Goal: Find specific fact: Find specific fact

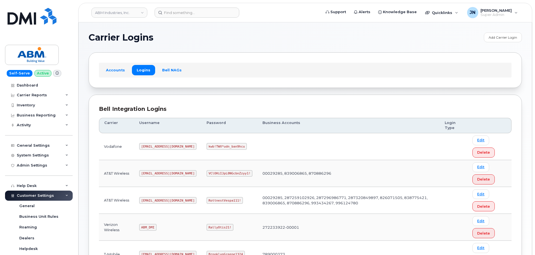
scroll to position [75, 0]
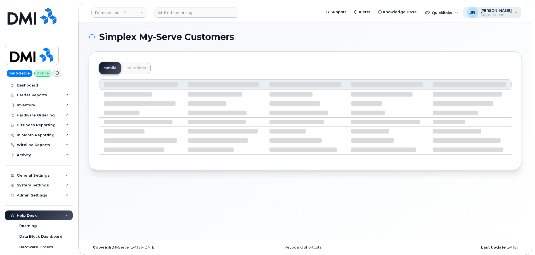
click at [511, 14] on span "Super Admin" at bounding box center [496, 15] width 31 height 4
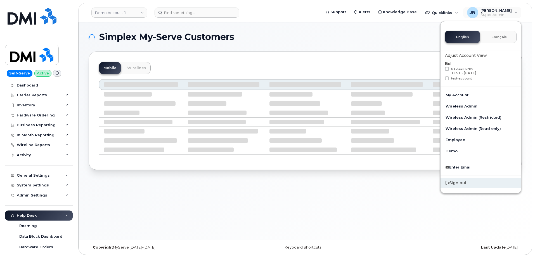
click at [484, 188] on div "Sign out" at bounding box center [481, 183] width 81 height 10
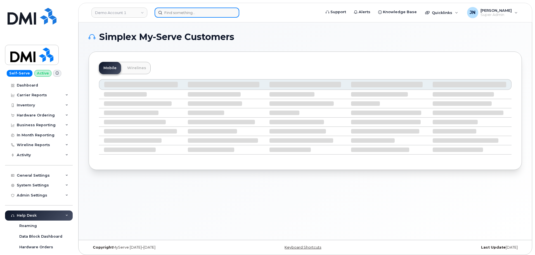
click at [187, 13] on input at bounding box center [197, 13] width 85 height 10
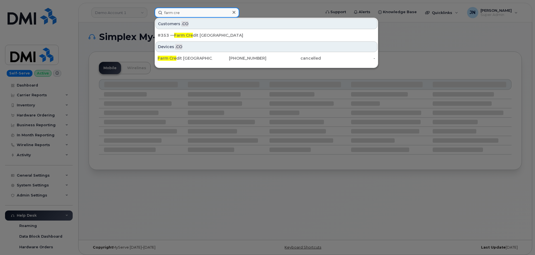
type input "farm cre"
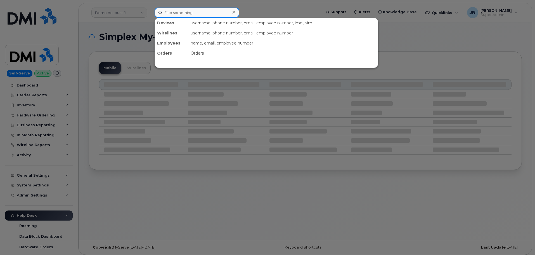
click at [195, 8] on input at bounding box center [197, 13] width 85 height 10
paste input "8164019979"
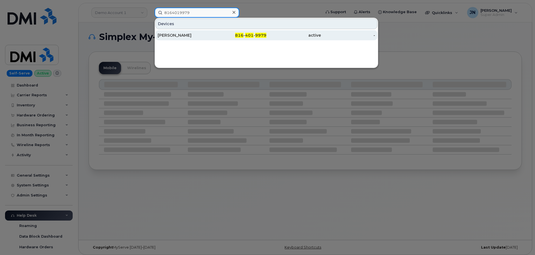
type input "8164019979"
click at [197, 37] on div "THOMAS ALLEN" at bounding box center [185, 35] width 55 height 6
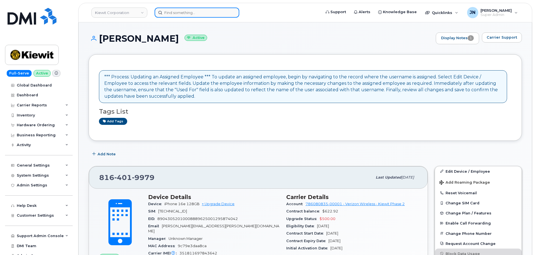
click at [186, 11] on input at bounding box center [197, 13] width 85 height 10
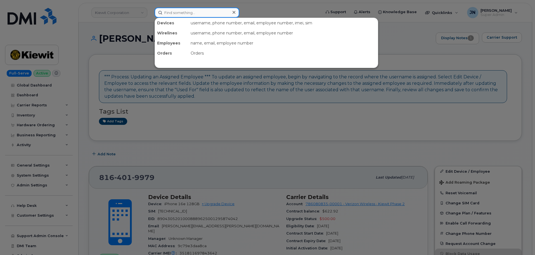
paste input "4155309451"
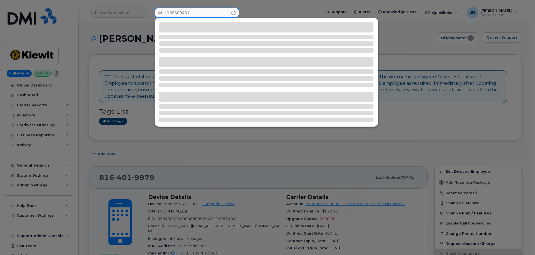
type input "4155309451"
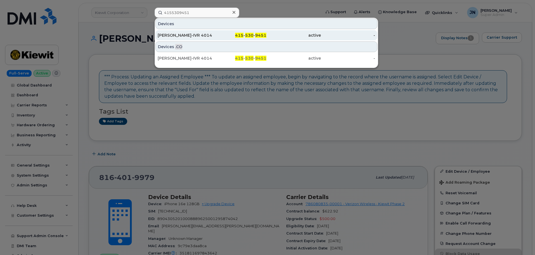
click at [248, 37] on span "530" at bounding box center [249, 35] width 8 height 5
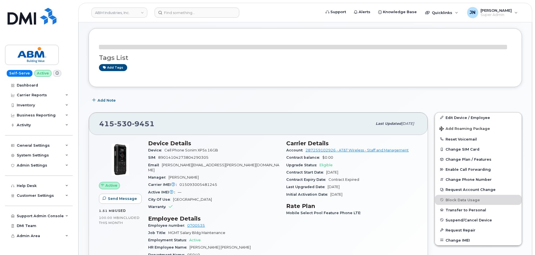
scroll to position [75, 0]
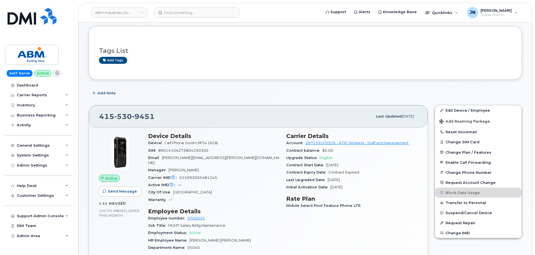
click at [194, 175] on span "015093005481245" at bounding box center [199, 177] width 38 height 4
copy span "015093005481245"
click at [184, 13] on input at bounding box center [197, 13] width 85 height 10
paste input "3065366746"
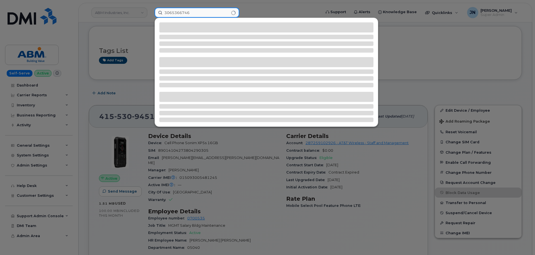
type input "3065366746"
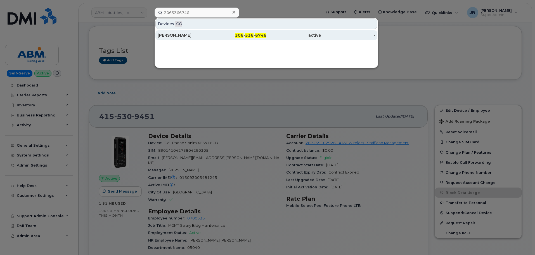
click at [236, 36] on div "306 - 536 - 6746" at bounding box center [239, 35] width 55 height 6
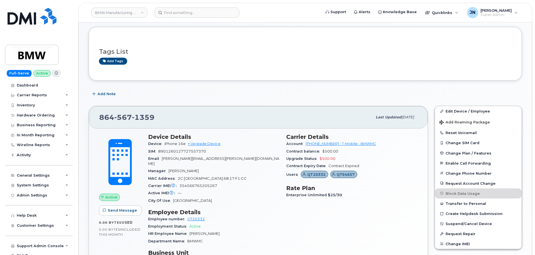
scroll to position [75, 0]
drag, startPoint x: 216, startPoint y: 180, endPoint x: 180, endPoint y: 179, distance: 36.1
click at [180, 183] on span "354566765205267" at bounding box center [199, 185] width 38 height 4
copy span "354566765205267"
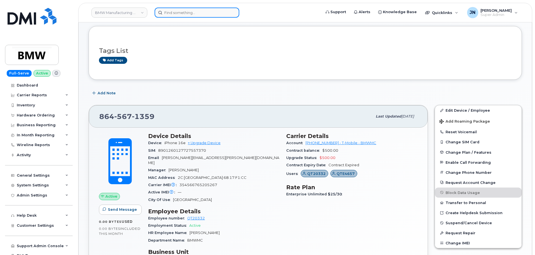
click at [201, 11] on input at bounding box center [197, 13] width 85 height 10
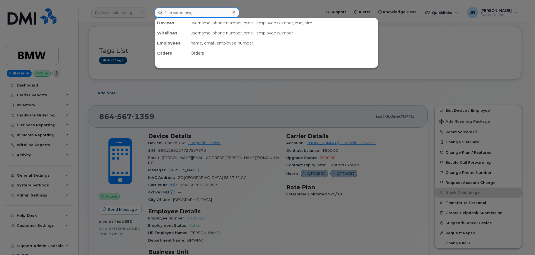
paste input "678-337-2350"
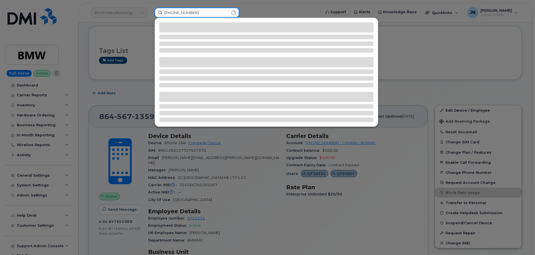
type input "678-337-2350"
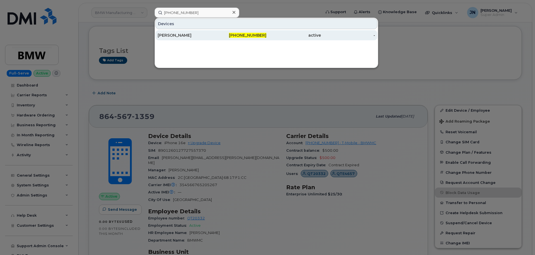
click at [240, 33] on span "678-337-2350" at bounding box center [247, 35] width 37 height 5
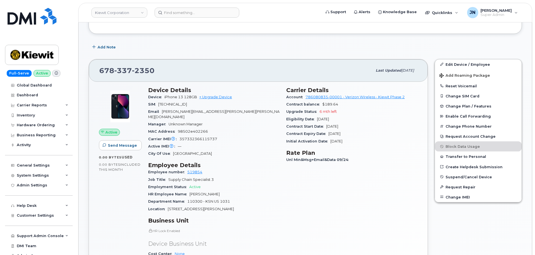
scroll to position [149, 0]
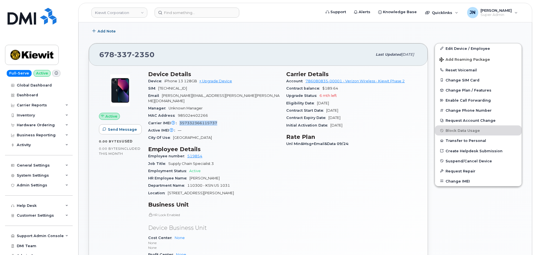
drag, startPoint x: 180, startPoint y: 117, endPoint x: 220, endPoint y: 117, distance: 39.4
click at [220, 119] on div "Carrier IMEI Carrier IMEI is reported during the last billing cycle or change o…" at bounding box center [213, 122] width 131 height 7
copy span "357332366115737"
